Goal: Task Accomplishment & Management: Manage account settings

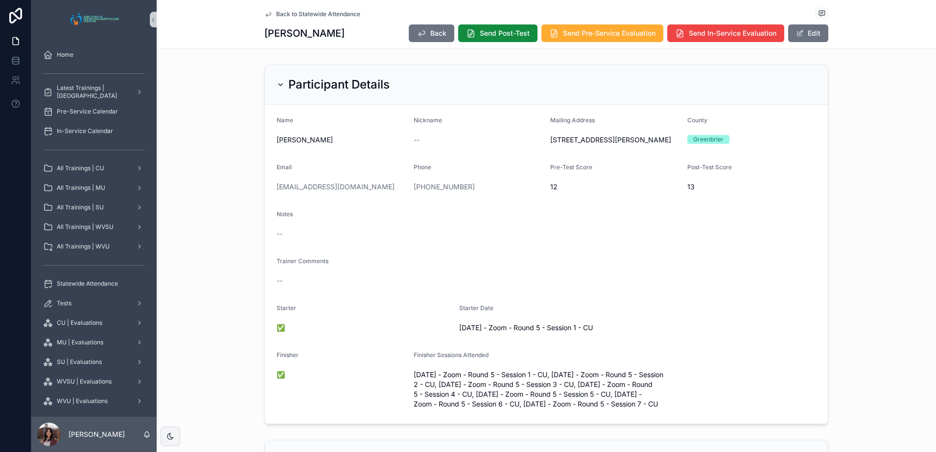
click at [333, 15] on span "Back to Statewide Attendance" at bounding box center [318, 14] width 84 height 8
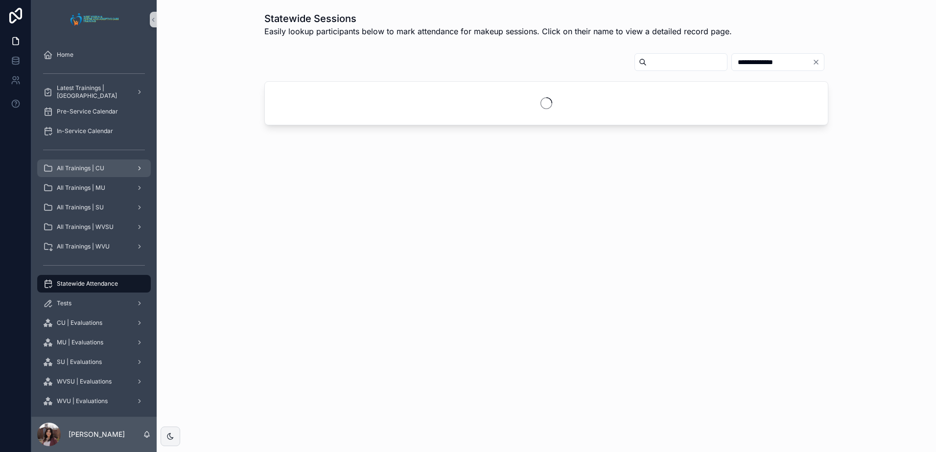
click at [106, 169] on div "All Trainings | CU" at bounding box center [94, 169] width 102 height 16
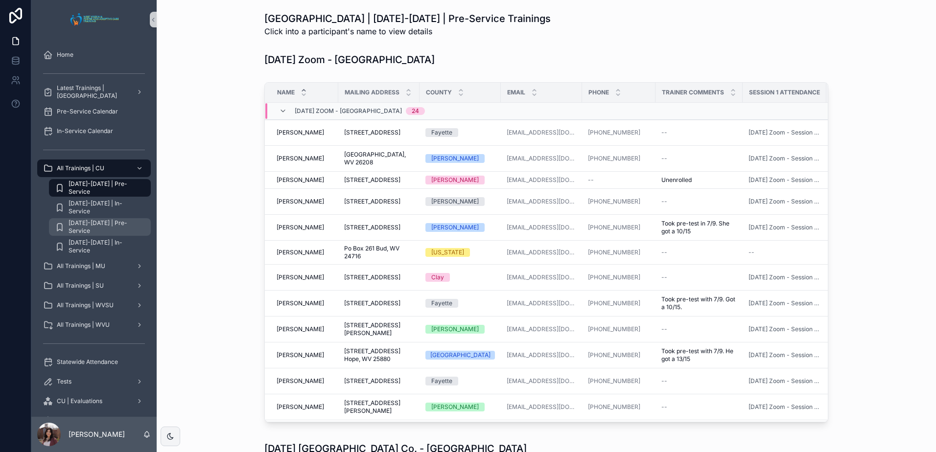
click at [115, 221] on div "2025-2026 | Pre-Service" at bounding box center [100, 227] width 90 height 16
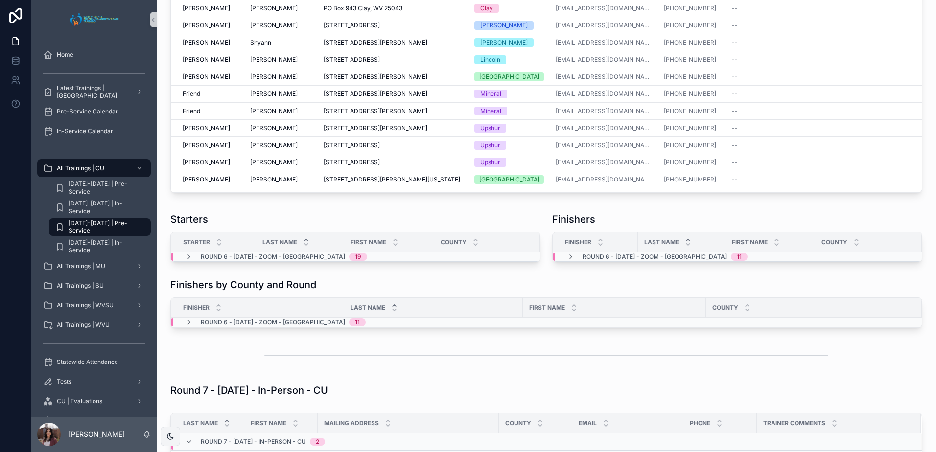
scroll to position [3226, 0]
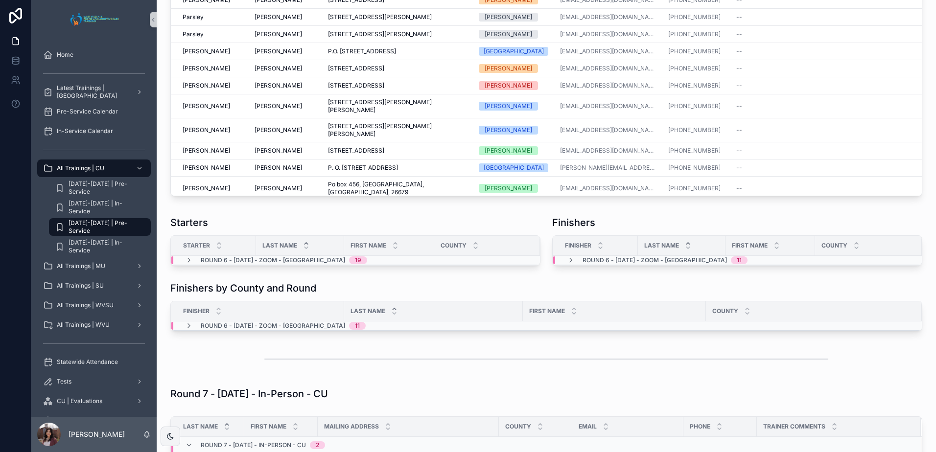
scroll to position [3216, 0]
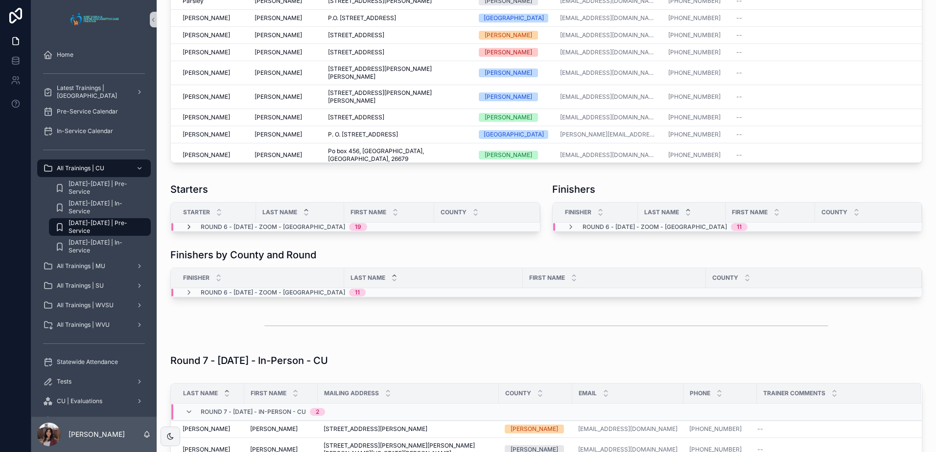
click at [186, 231] on icon "scrollable content" at bounding box center [189, 227] width 8 height 8
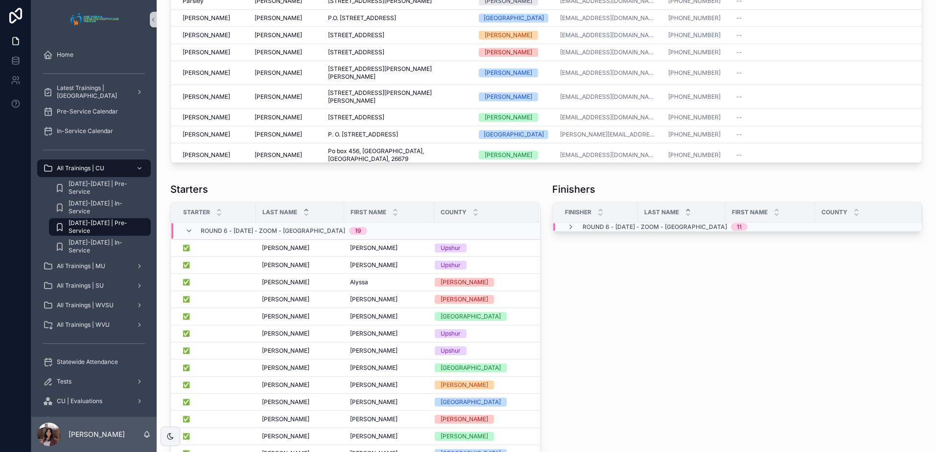
click at [561, 231] on div "Round 6 - 09/08/2025 - Zoom - Concord 11" at bounding box center [657, 227] width 204 height 8
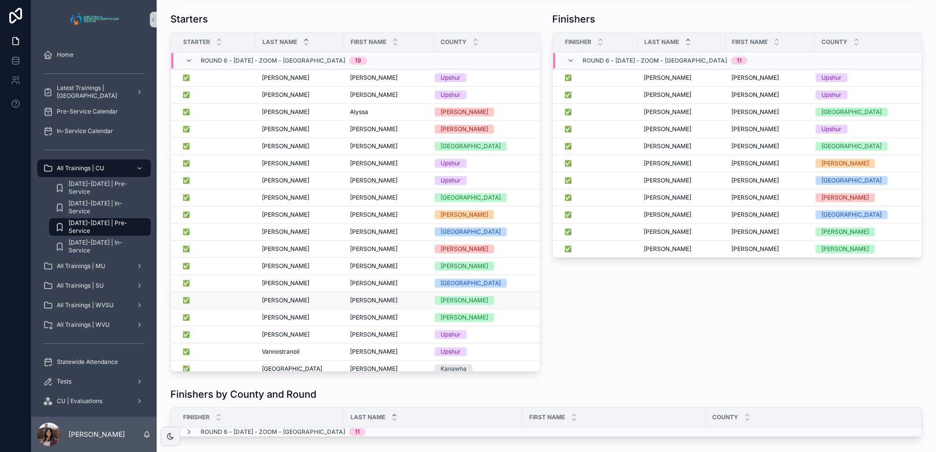
scroll to position [3412, 0]
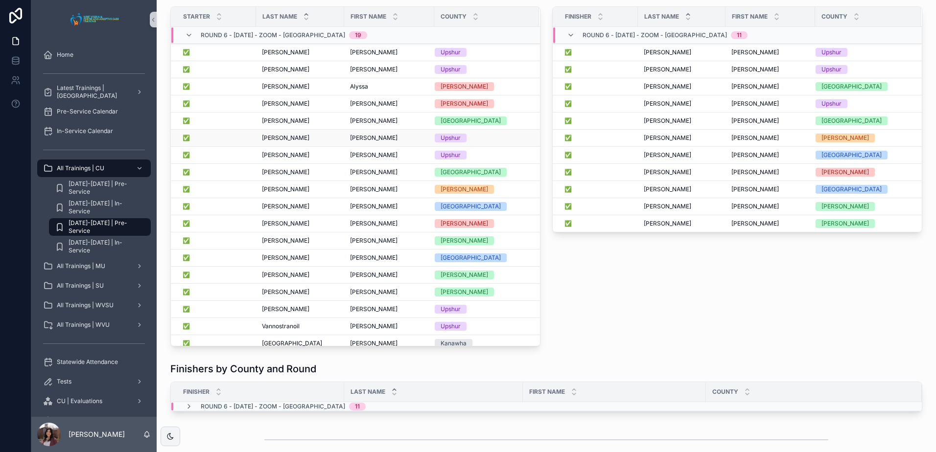
click at [279, 142] on span "Howard" at bounding box center [286, 138] width 48 height 8
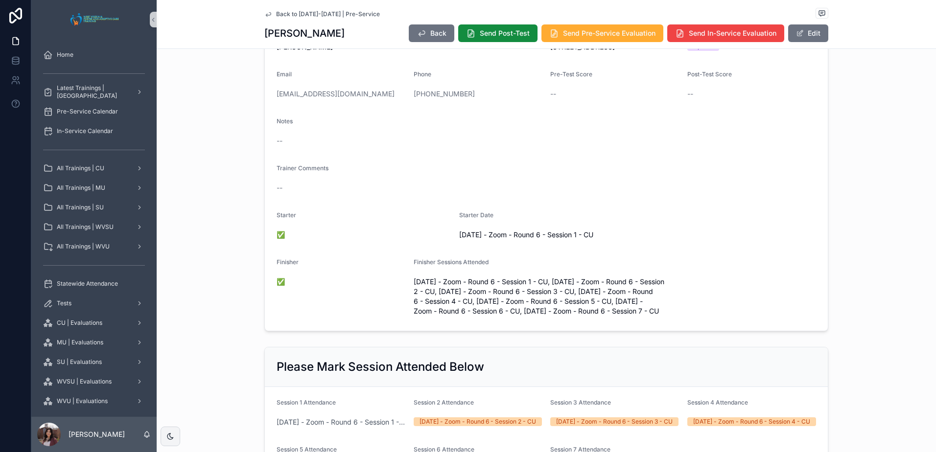
scroll to position [49, 0]
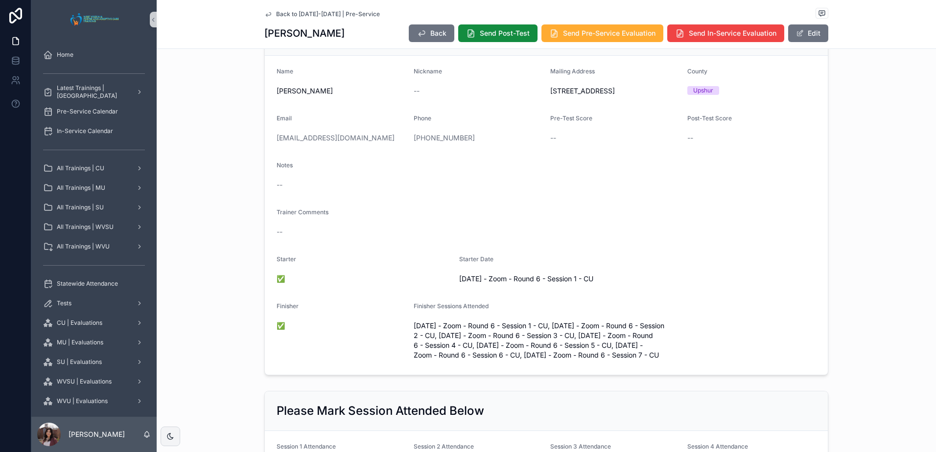
click at [288, 14] on span "Back to [DATE]-[DATE] | Pre-Service" at bounding box center [328, 14] width 104 height 8
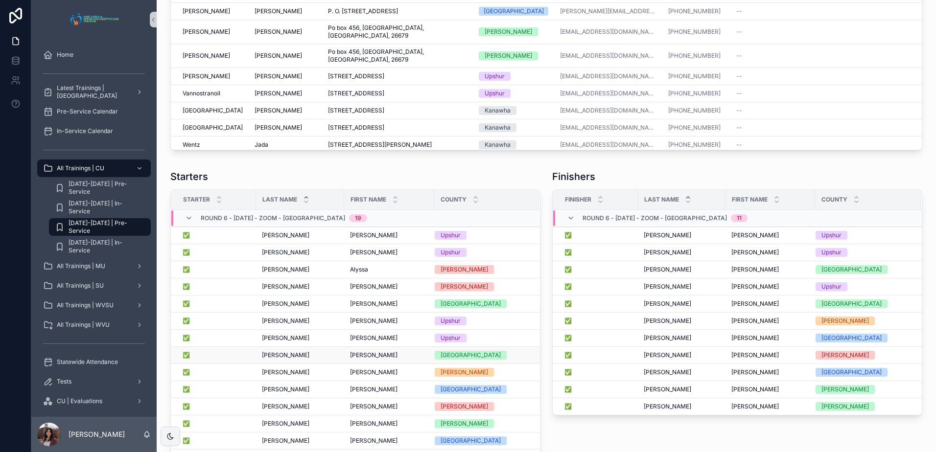
scroll to position [3379, 0]
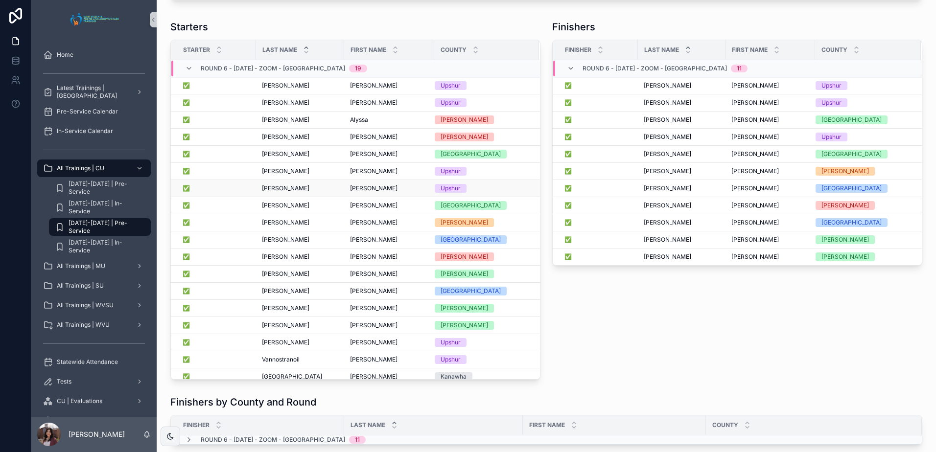
click at [275, 192] on span "Howard" at bounding box center [286, 189] width 48 height 8
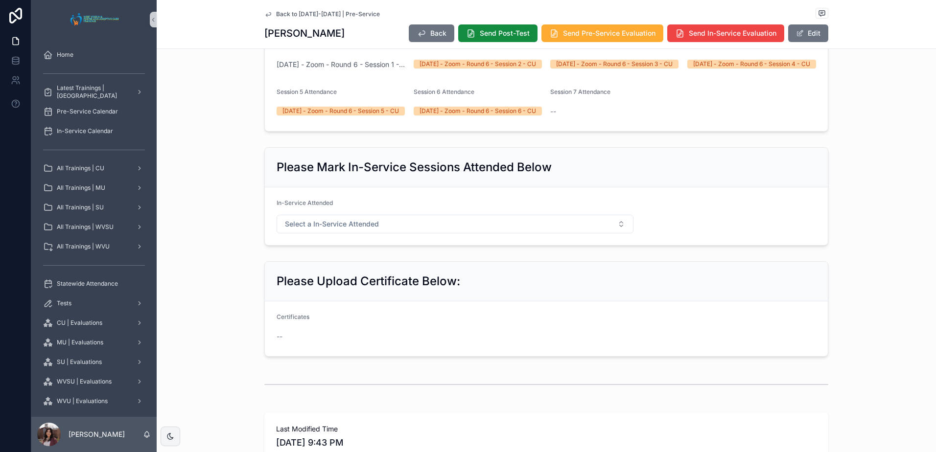
scroll to position [523, 0]
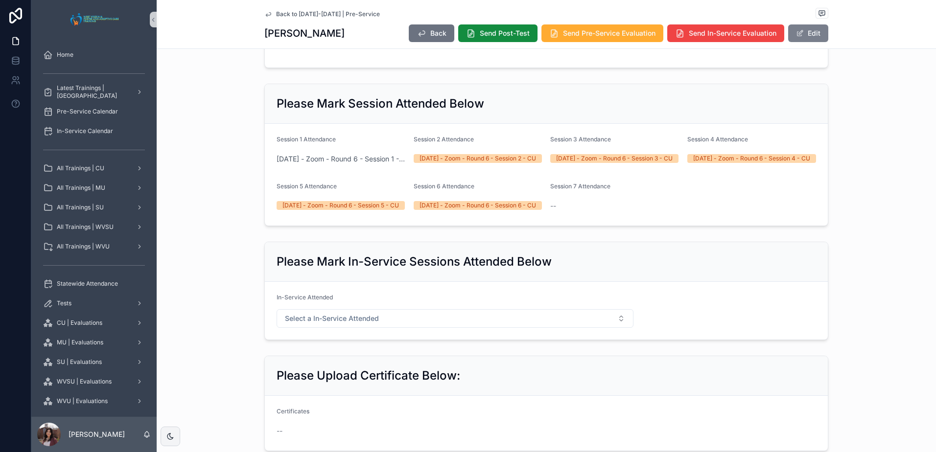
click at [796, 34] on span "scrollable content" at bounding box center [800, 33] width 8 height 8
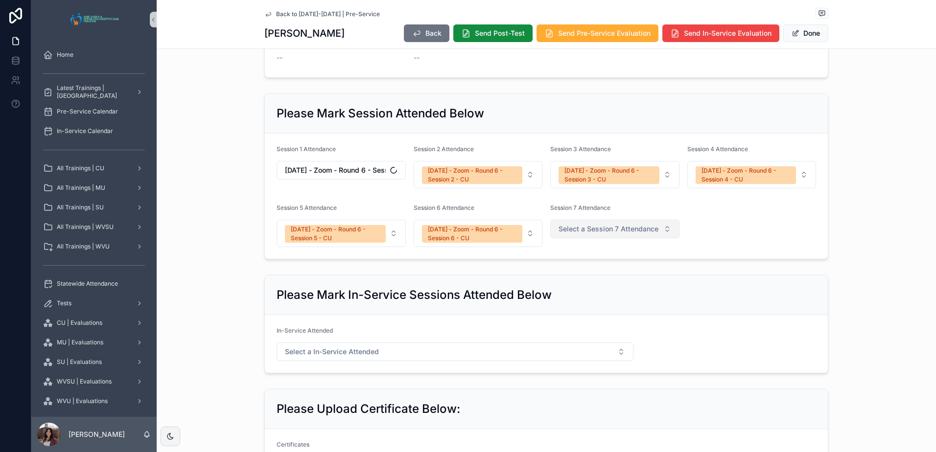
click at [620, 224] on span "Select a Session 7 Attendance" at bounding box center [609, 229] width 100 height 10
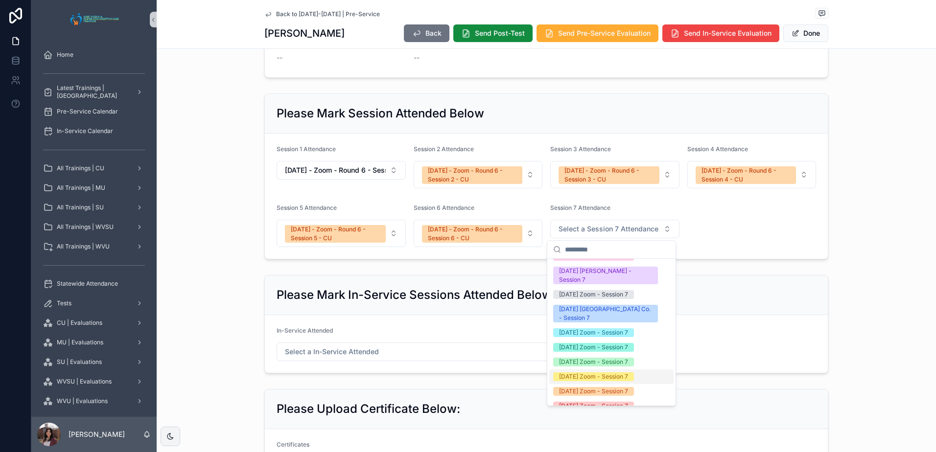
scroll to position [0, 0]
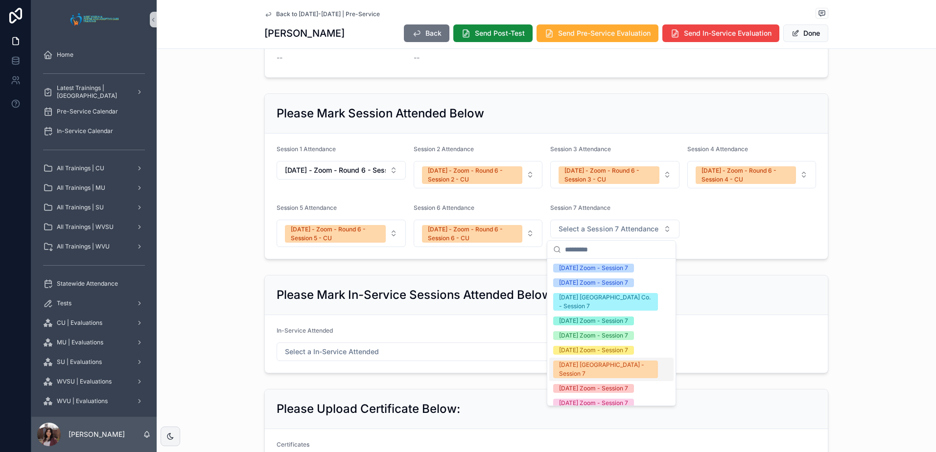
click at [848, 281] on div "Please Mark In-Service Sessions Attended Below In-Service Attended Select a In-…" at bounding box center [547, 324] width 780 height 106
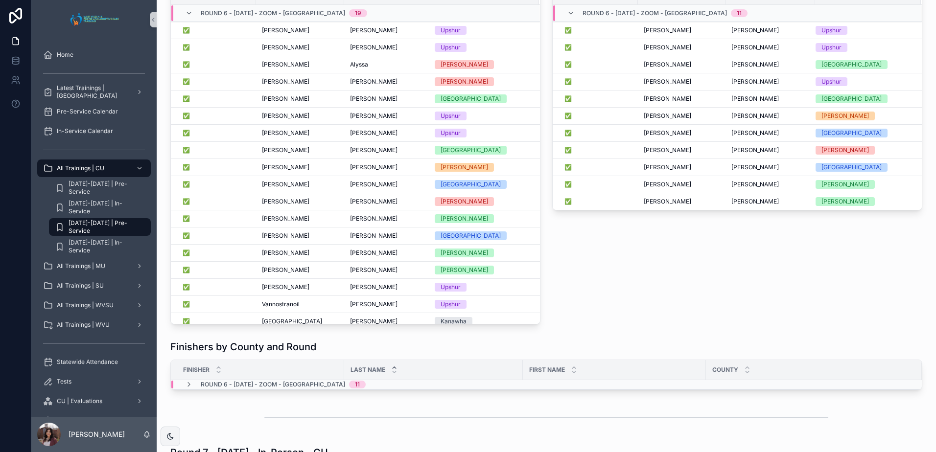
scroll to position [3435, 0]
click at [78, 361] on span "Statewide Attendance" at bounding box center [87, 362] width 61 height 8
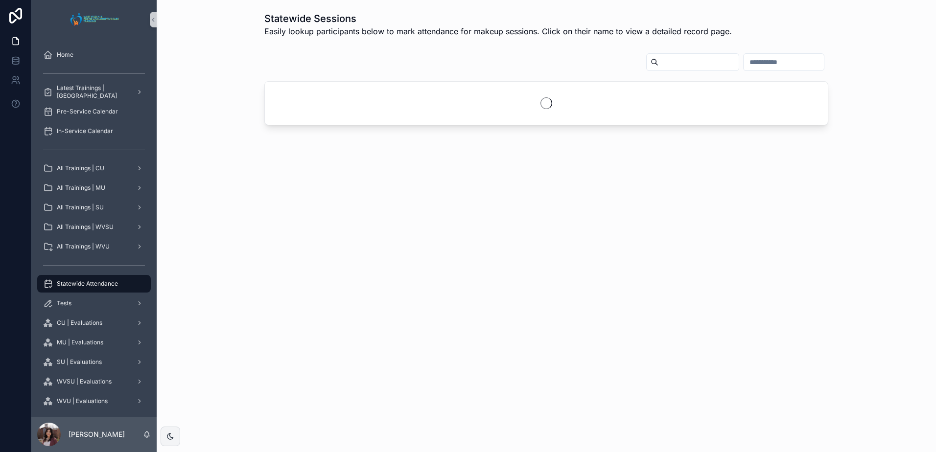
click at [755, 63] on input "scrollable content" at bounding box center [784, 62] width 80 height 14
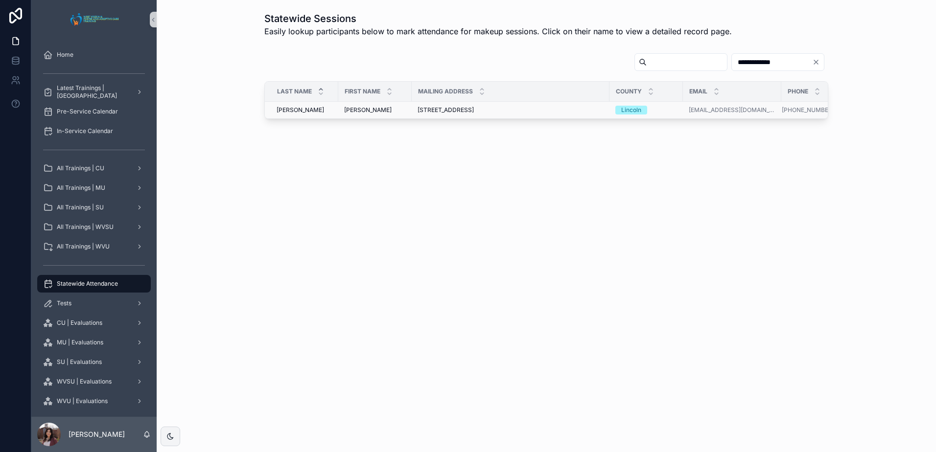
type input "**********"
click at [506, 115] on td "104 East Park, Hart, WV, 25524 104 East Park, Hart, WV, 25524" at bounding box center [511, 110] width 198 height 17
click at [505, 111] on div "104 East Park, Hart, WV, 25524 104 East Park, Hart, WV, 25524" at bounding box center [511, 110] width 186 height 8
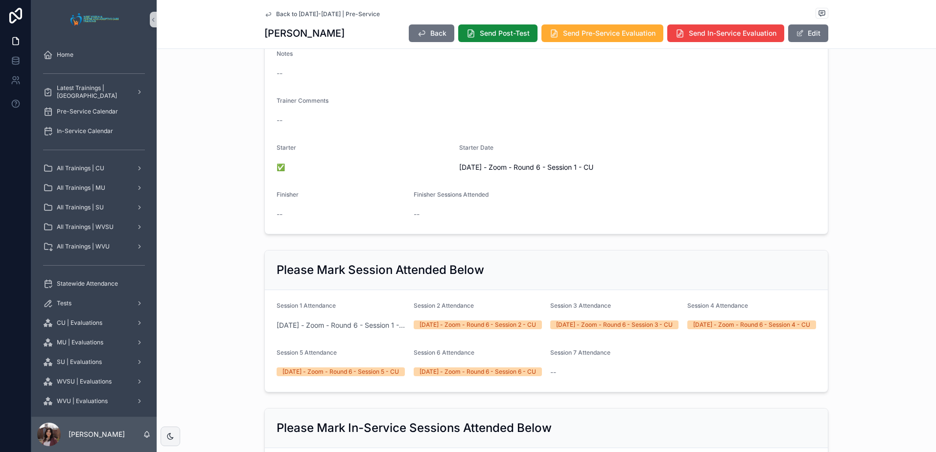
scroll to position [147, 0]
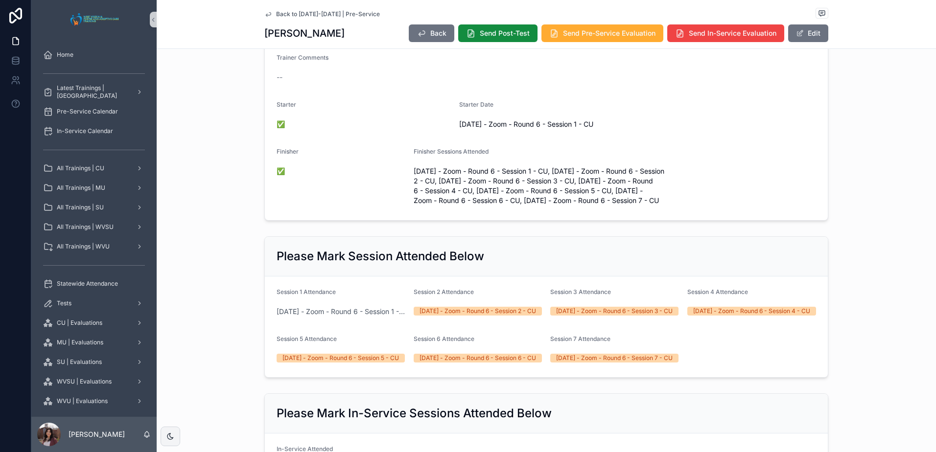
scroll to position [294, 0]
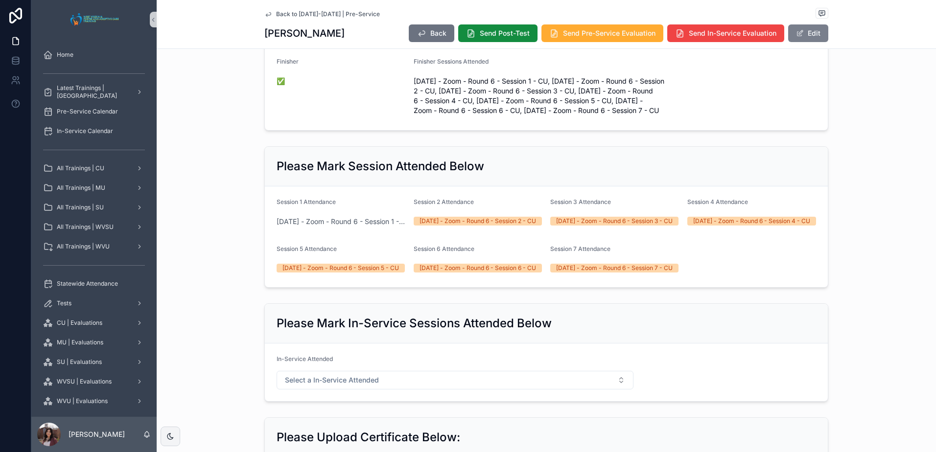
click at [812, 27] on button "Edit" at bounding box center [808, 33] width 40 height 18
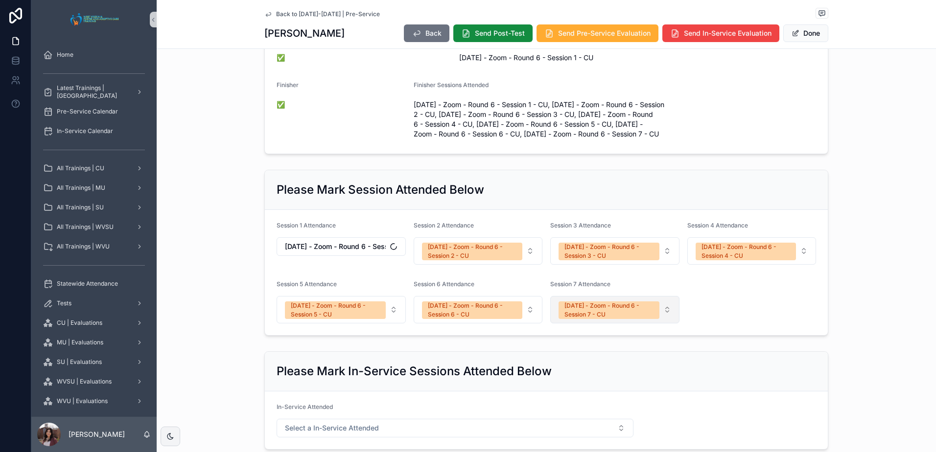
click at [653, 319] on span "[DATE] - Zoom - Round 6 - Session 7 - CU" at bounding box center [609, 311] width 101 height 18
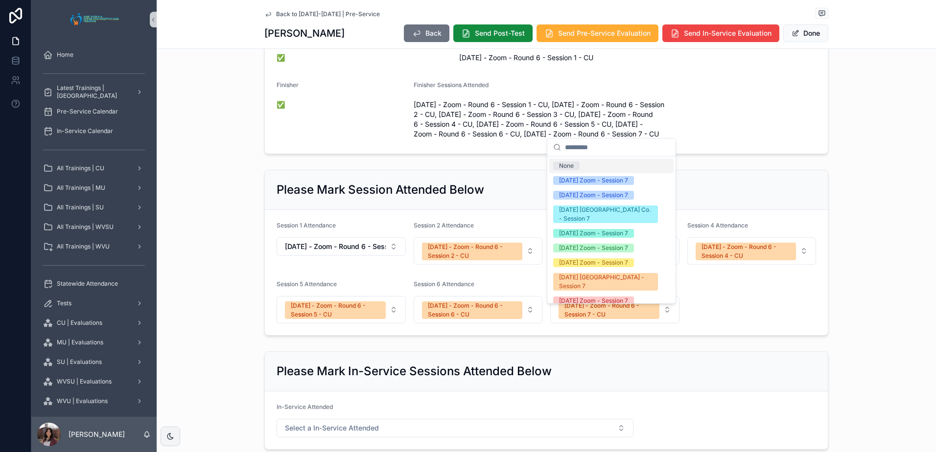
click at [692, 356] on div "**********" at bounding box center [547, 225] width 780 height 935
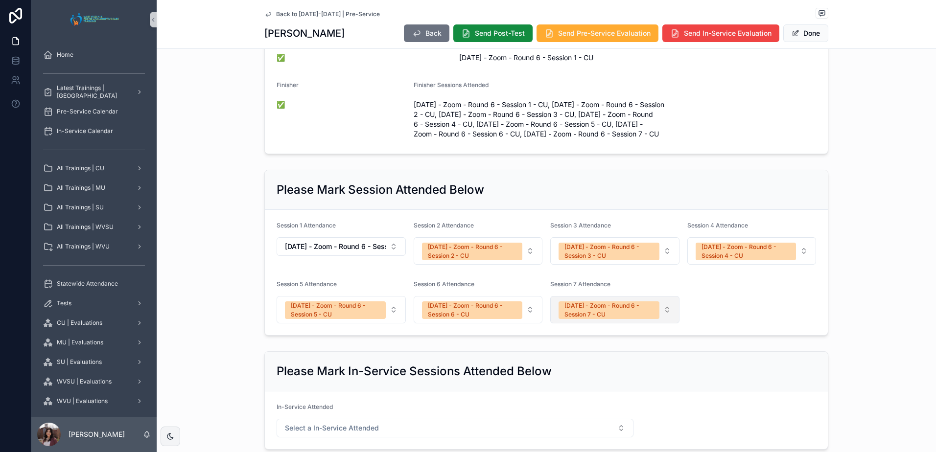
click at [662, 324] on button "[DATE] - Zoom - Round 6 - Session 7 - CU" at bounding box center [614, 309] width 129 height 27
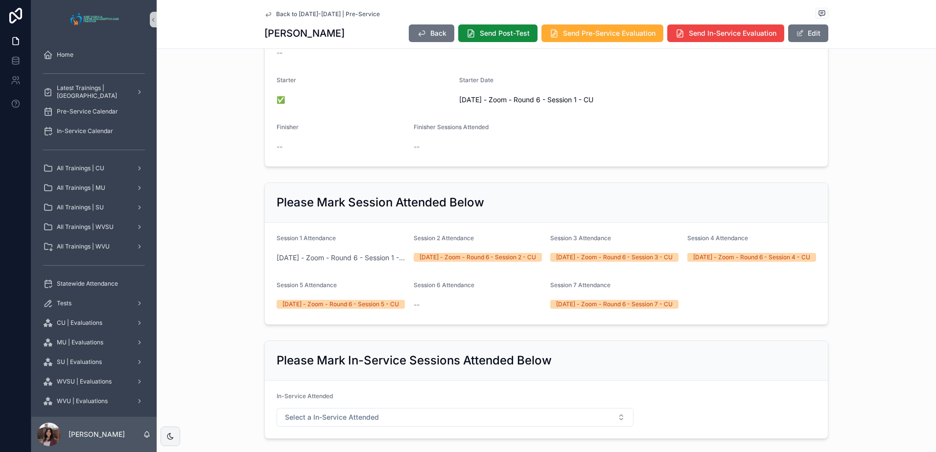
scroll to position [245, 0]
